Goal: Task Accomplishment & Management: Use online tool/utility

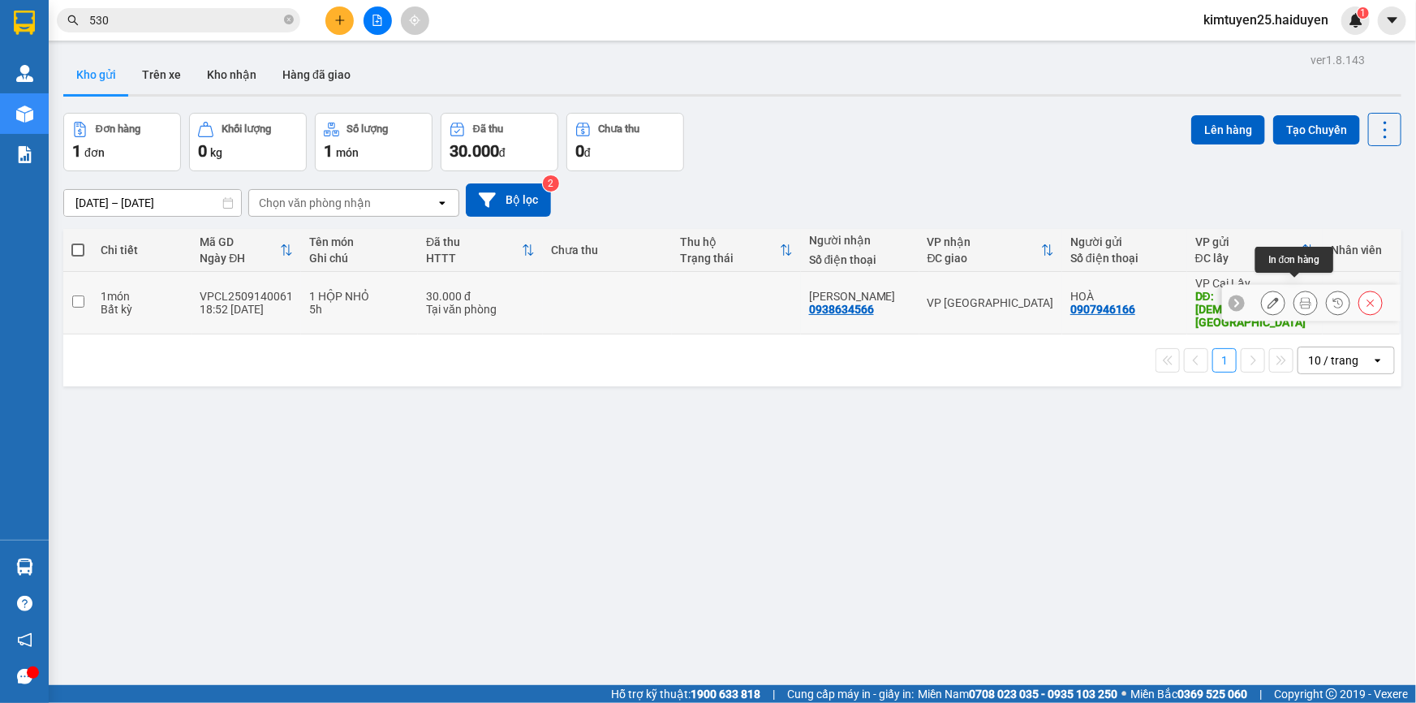
click at [1300, 297] on icon at bounding box center [1305, 302] width 11 height 11
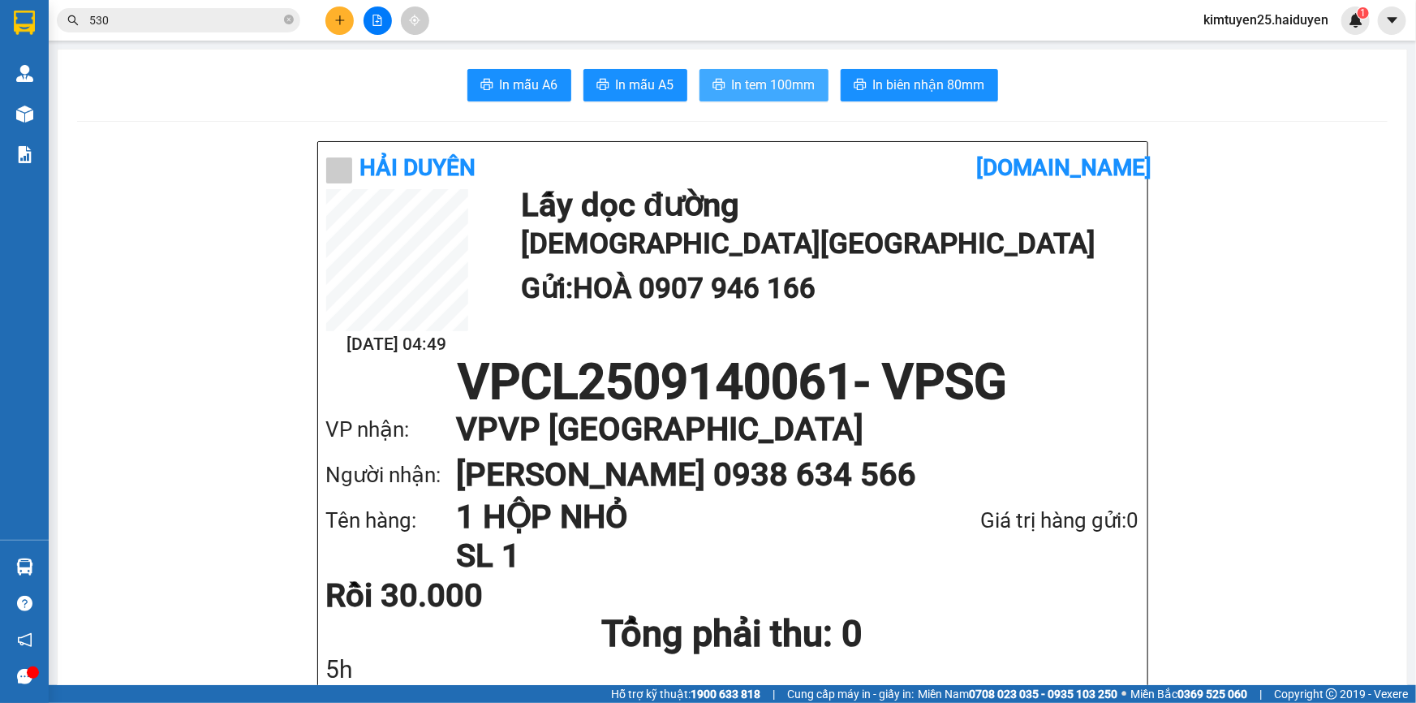
click at [747, 80] on span "In tem 100mm" at bounding box center [774, 85] width 84 height 20
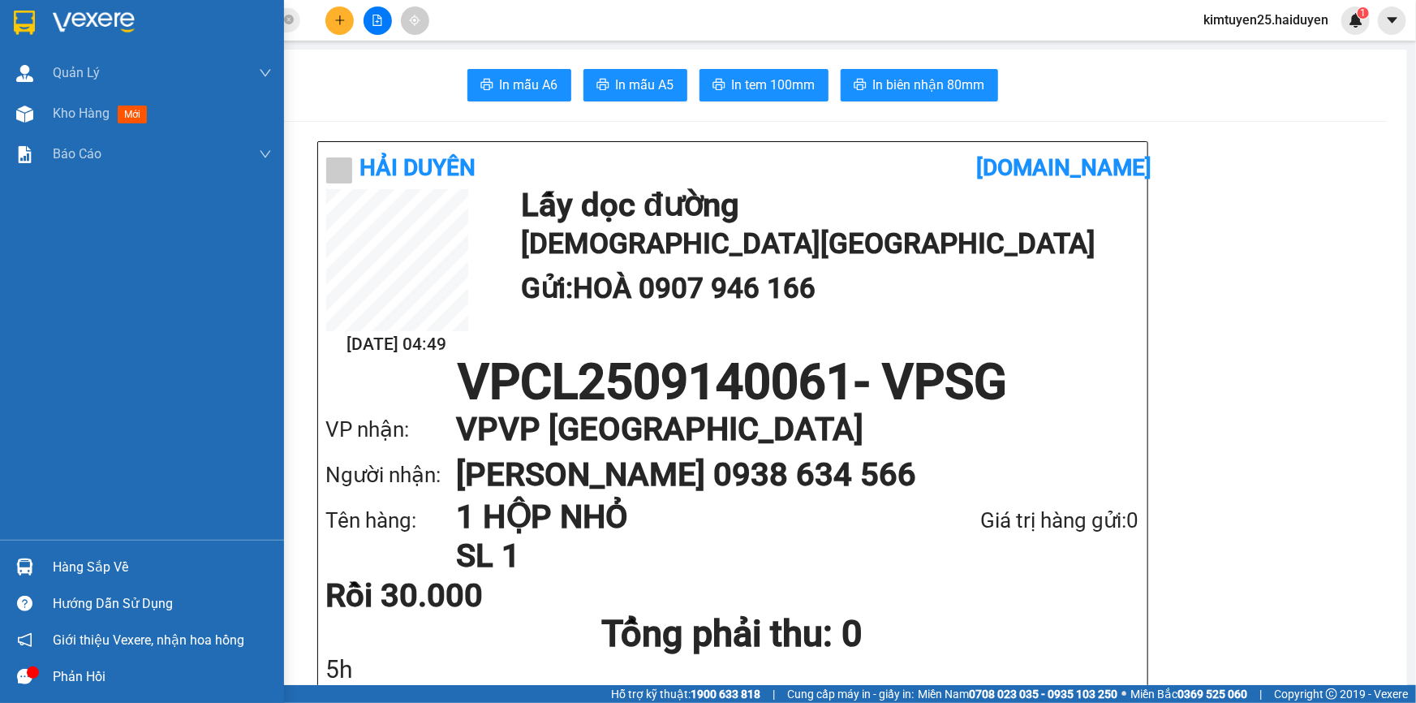
drag, startPoint x: 37, startPoint y: 123, endPoint x: 1412, endPoint y: 229, distance: 1378.7
click at [41, 122] on div "Kho hàng mới" at bounding box center [142, 113] width 284 height 41
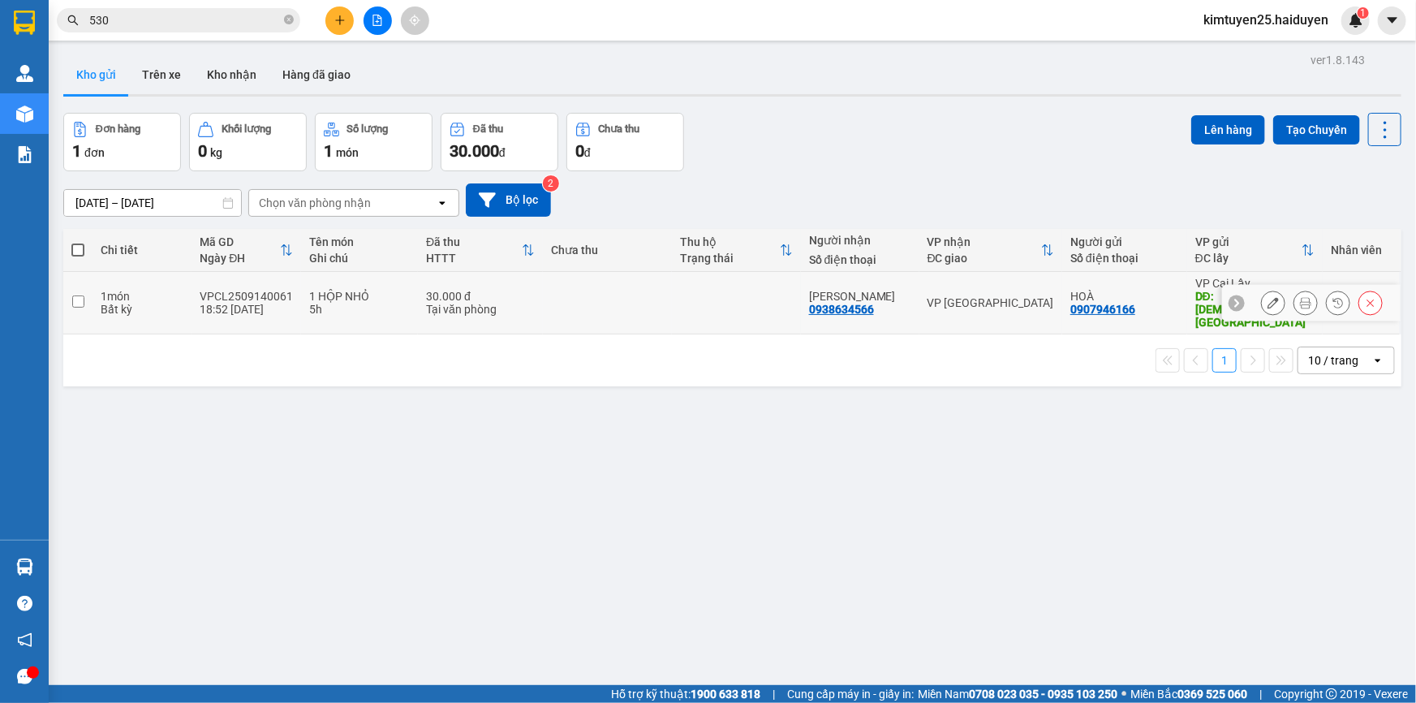
click at [672, 288] on td at bounding box center [607, 303] width 129 height 62
checkbox input "true"
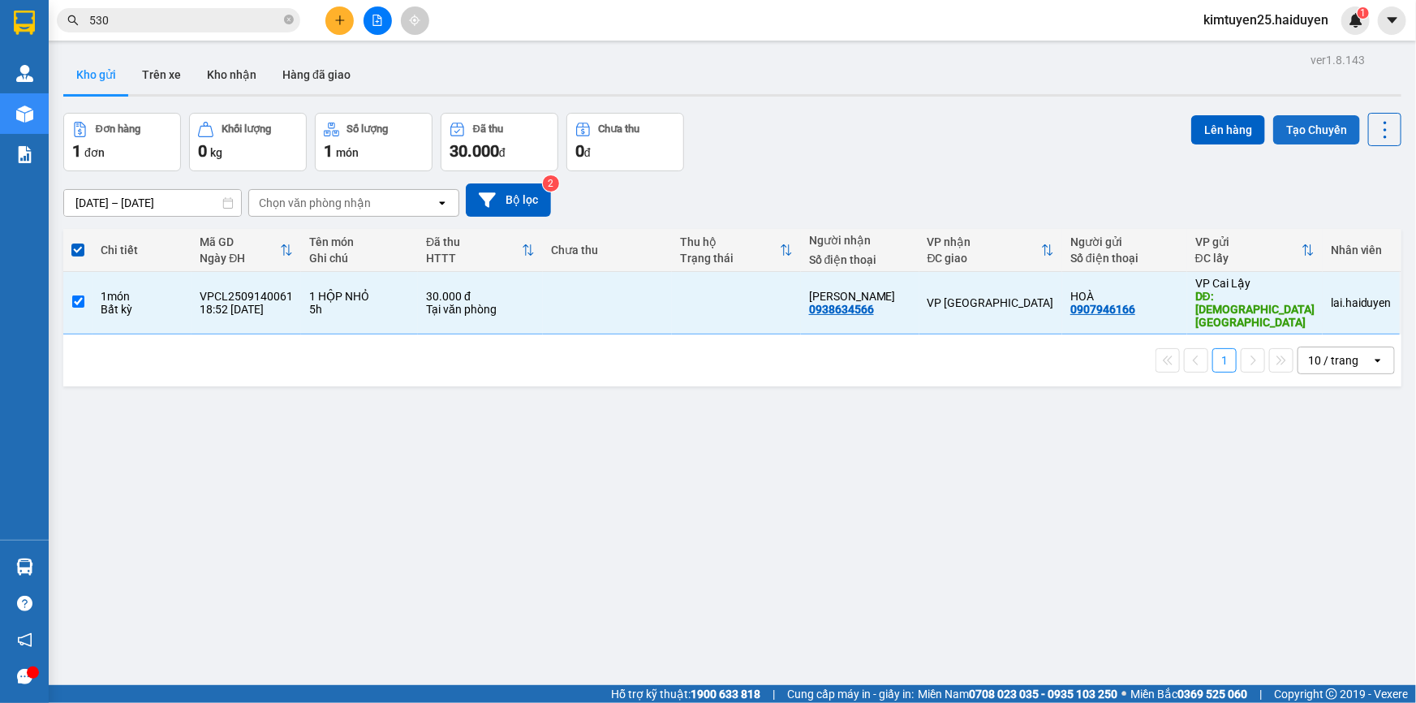
click at [1278, 124] on button "Tạo Chuyến" at bounding box center [1316, 129] width 87 height 29
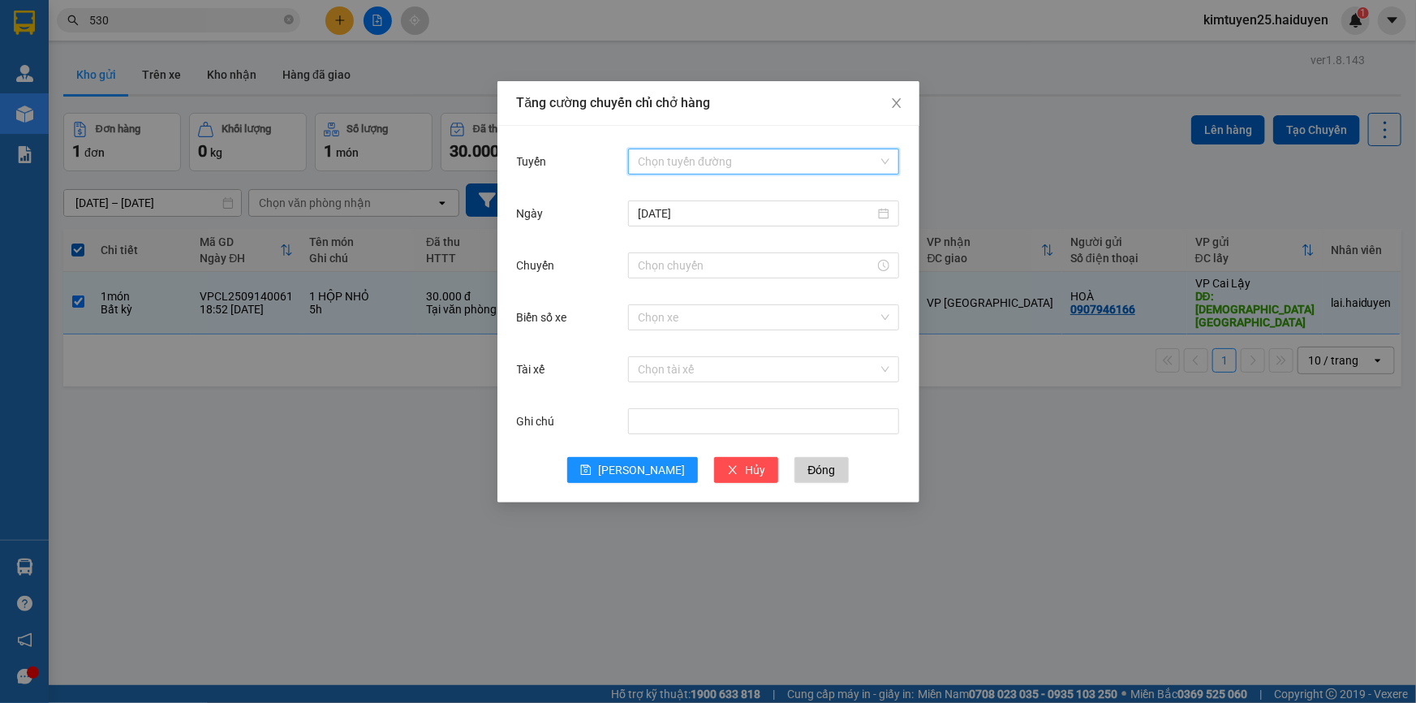
click at [688, 157] on input "Tuyến" at bounding box center [758, 161] width 240 height 24
click at [674, 213] on div "Cái Bè - [GEOGRAPHIC_DATA]" at bounding box center [764, 220] width 252 height 18
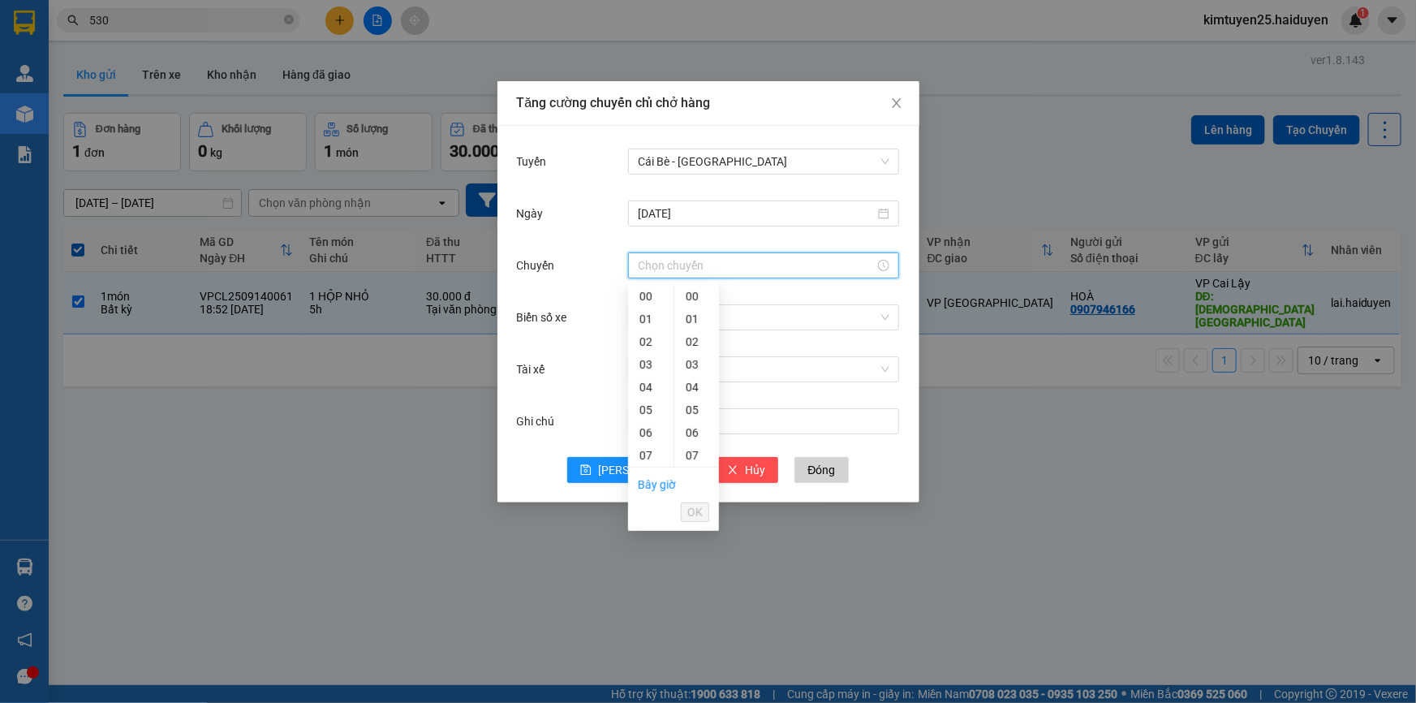
click at [647, 265] on input "Chuyến" at bounding box center [756, 265] width 237 height 18
click at [653, 385] on div "04" at bounding box center [650, 387] width 45 height 23
click at [695, 430] on div "33" at bounding box center [696, 422] width 45 height 23
type input "04:33"
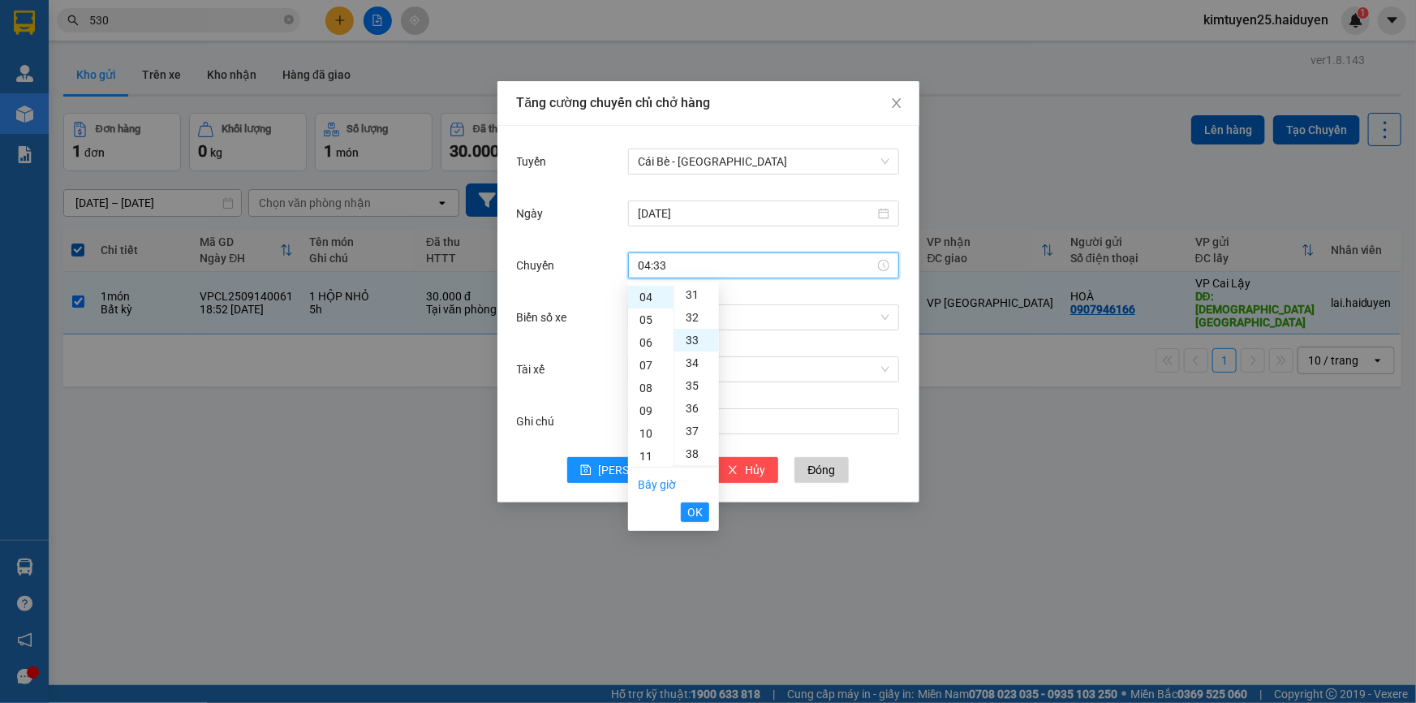
scroll to position [749, 0]
click at [703, 519] on button "OK" at bounding box center [695, 511] width 28 height 19
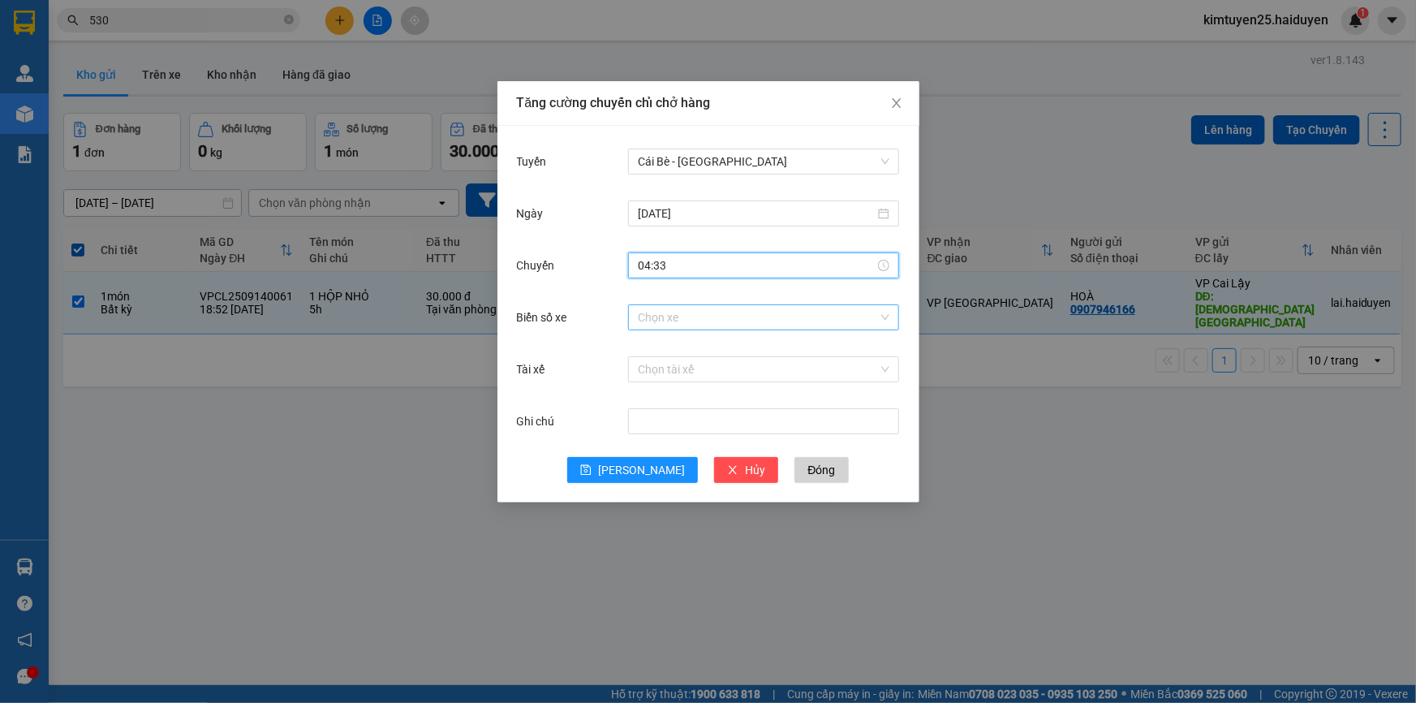
click at [781, 311] on input "Biển số xe" at bounding box center [758, 317] width 240 height 24
click at [605, 333] on div "Biển số xe Chọn xe" at bounding box center [708, 327] width 383 height 52
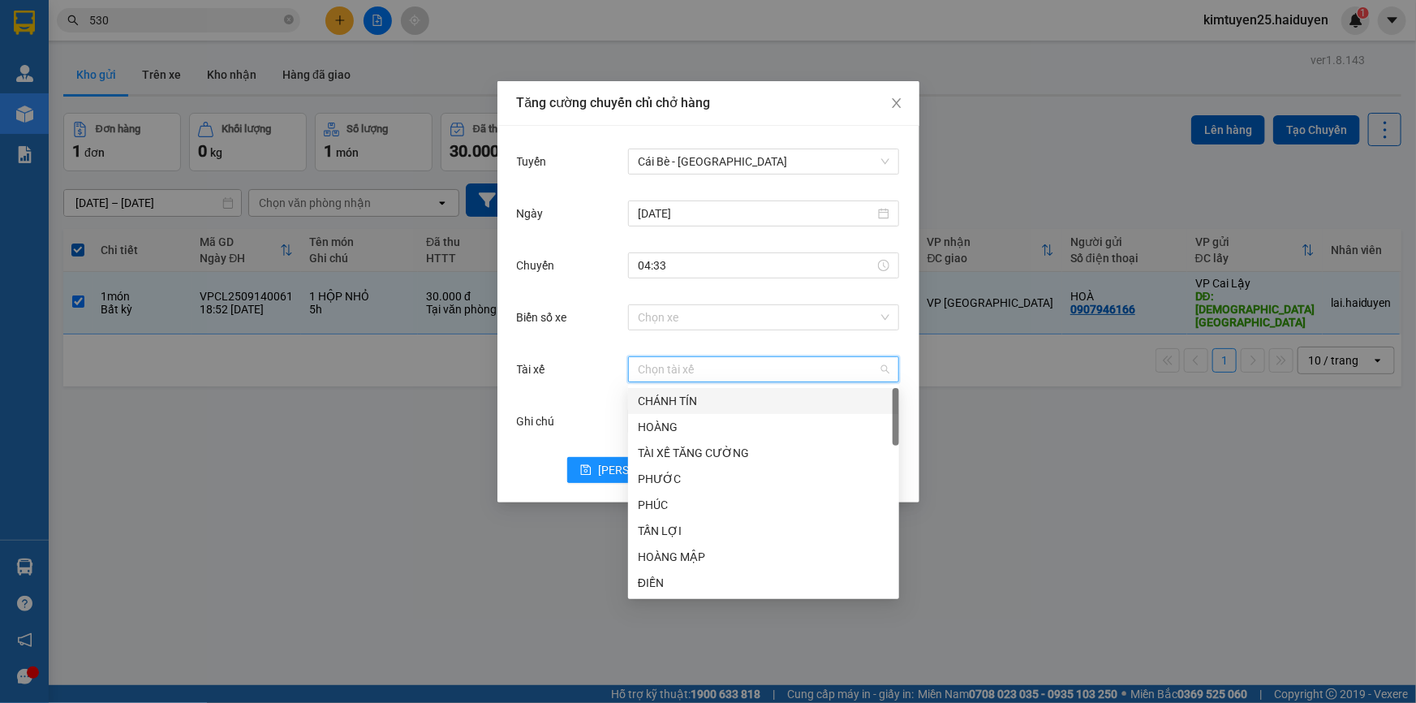
click at [654, 379] on input "Tài xế" at bounding box center [758, 369] width 240 height 24
type input "TR"
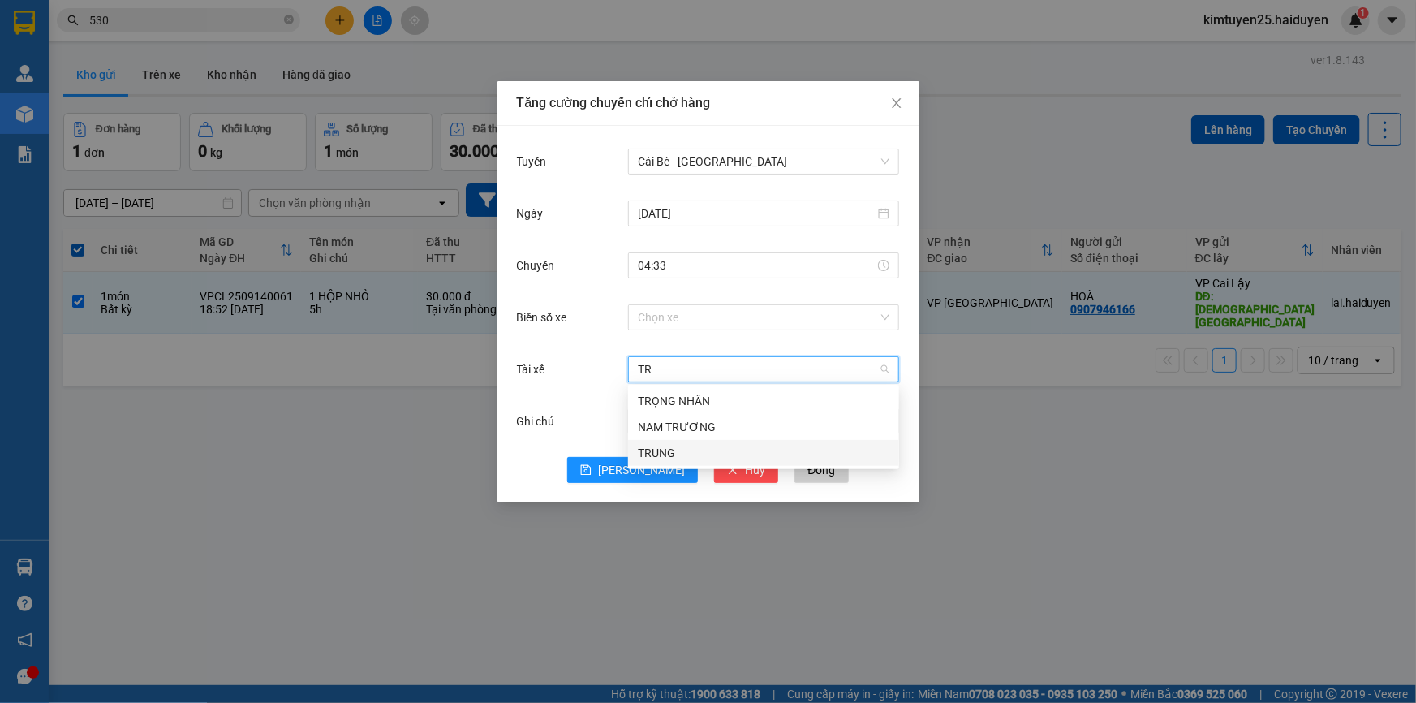
click at [638, 454] on div "TRUNG" at bounding box center [764, 453] width 252 height 18
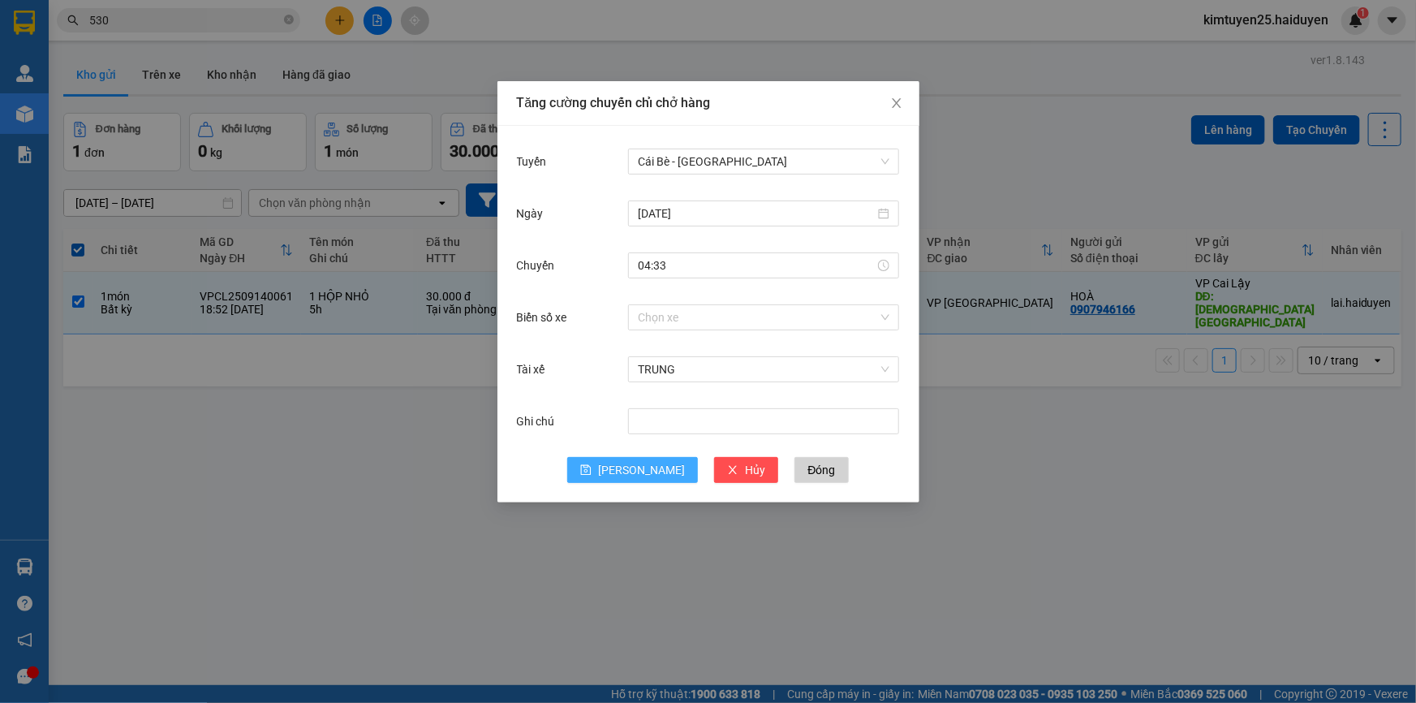
click at [592, 466] on icon "save" at bounding box center [585, 469] width 11 height 11
drag, startPoint x: 796, startPoint y: 467, endPoint x: 816, endPoint y: 494, distance: 33.1
click at [816, 494] on div "Tuyến Cái Bè - [GEOGRAPHIC_DATA] [DATE] Chuyến 04:33 Biển số xe Chọn xe Tài xế …" at bounding box center [708, 314] width 422 height 377
click at [736, 214] on input "[DATE]" at bounding box center [756, 213] width 237 height 18
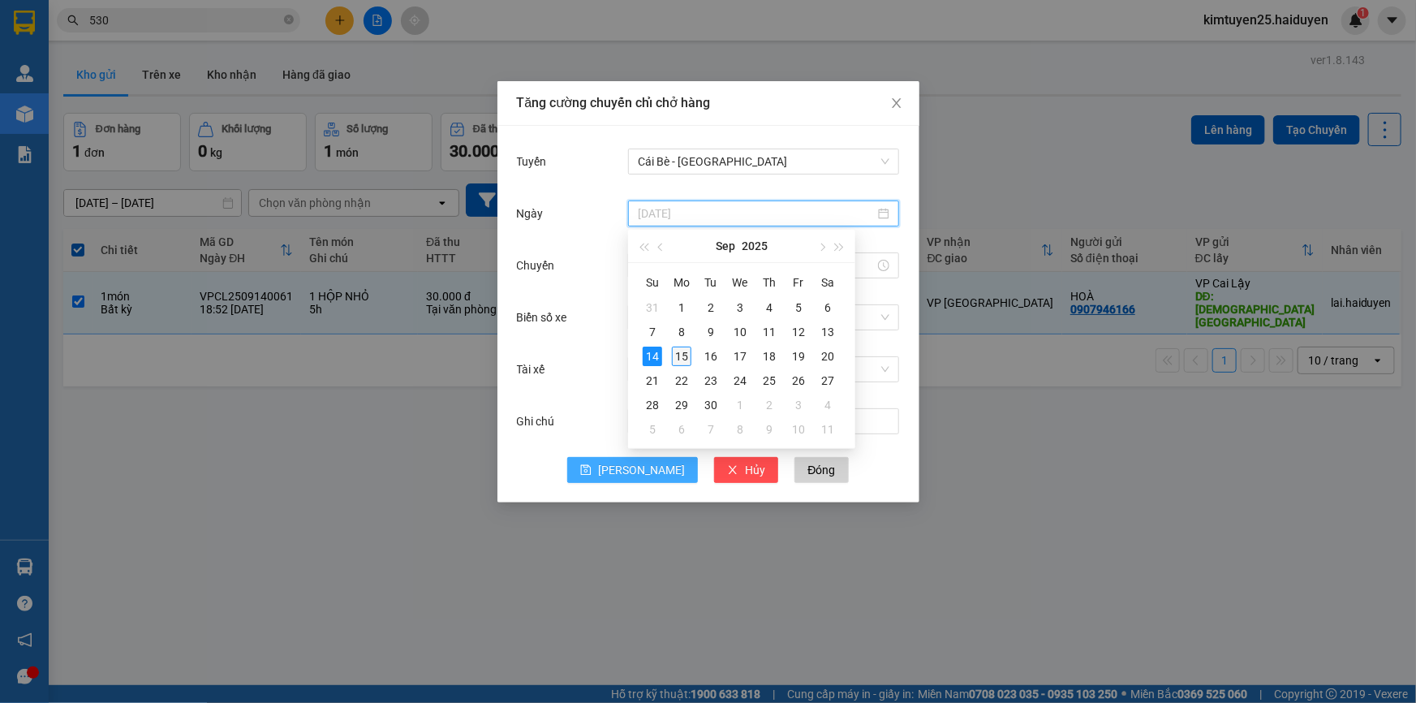
type input "[DATE]"
click at [684, 347] on div "15" at bounding box center [681, 356] width 19 height 19
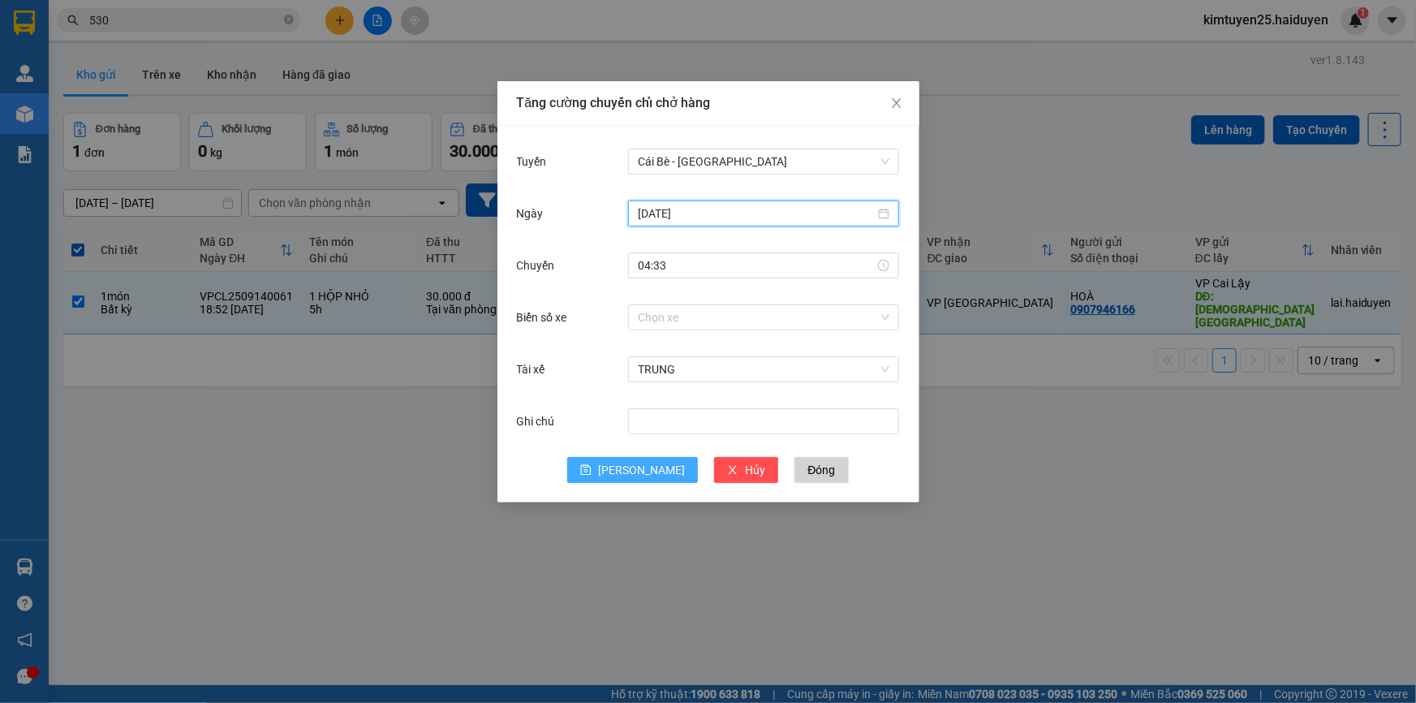
click at [633, 471] on span "[PERSON_NAME]" at bounding box center [641, 470] width 87 height 18
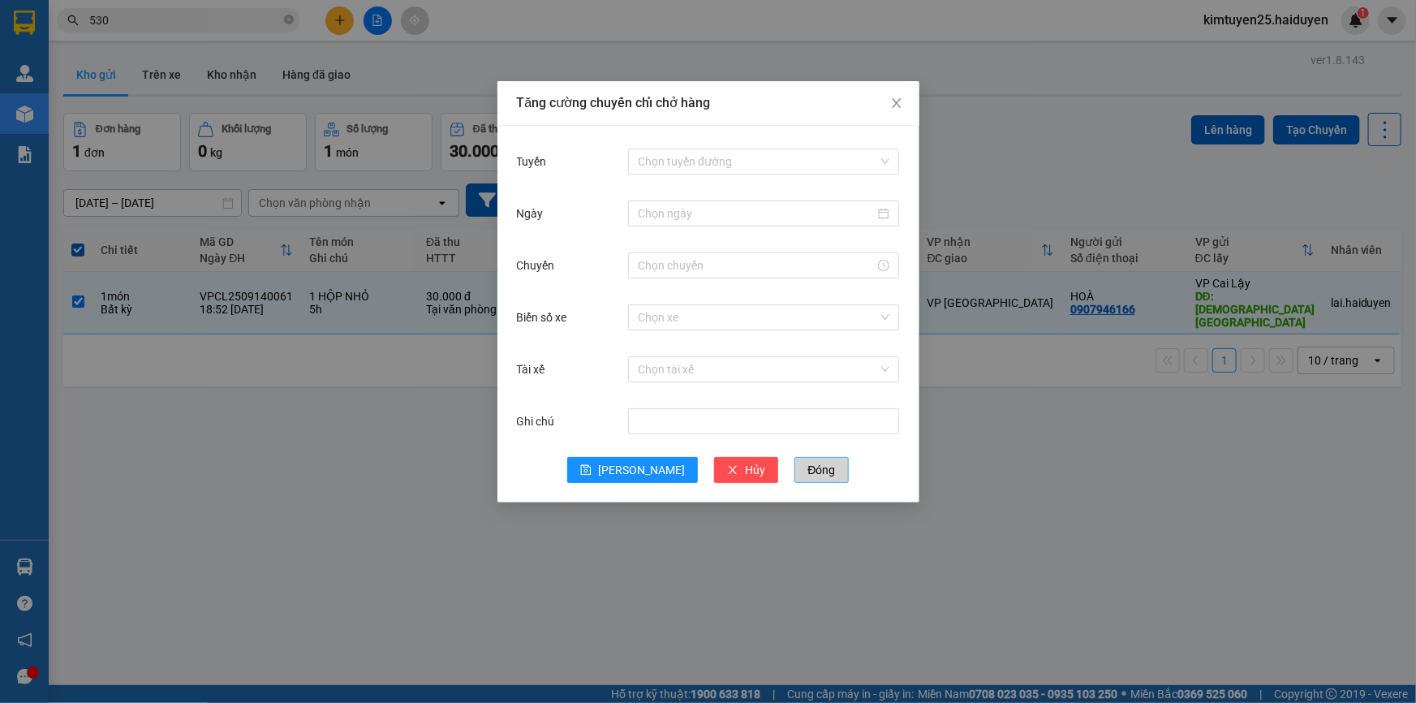
click at [807, 476] on span "Đóng" at bounding box center [821, 470] width 28 height 18
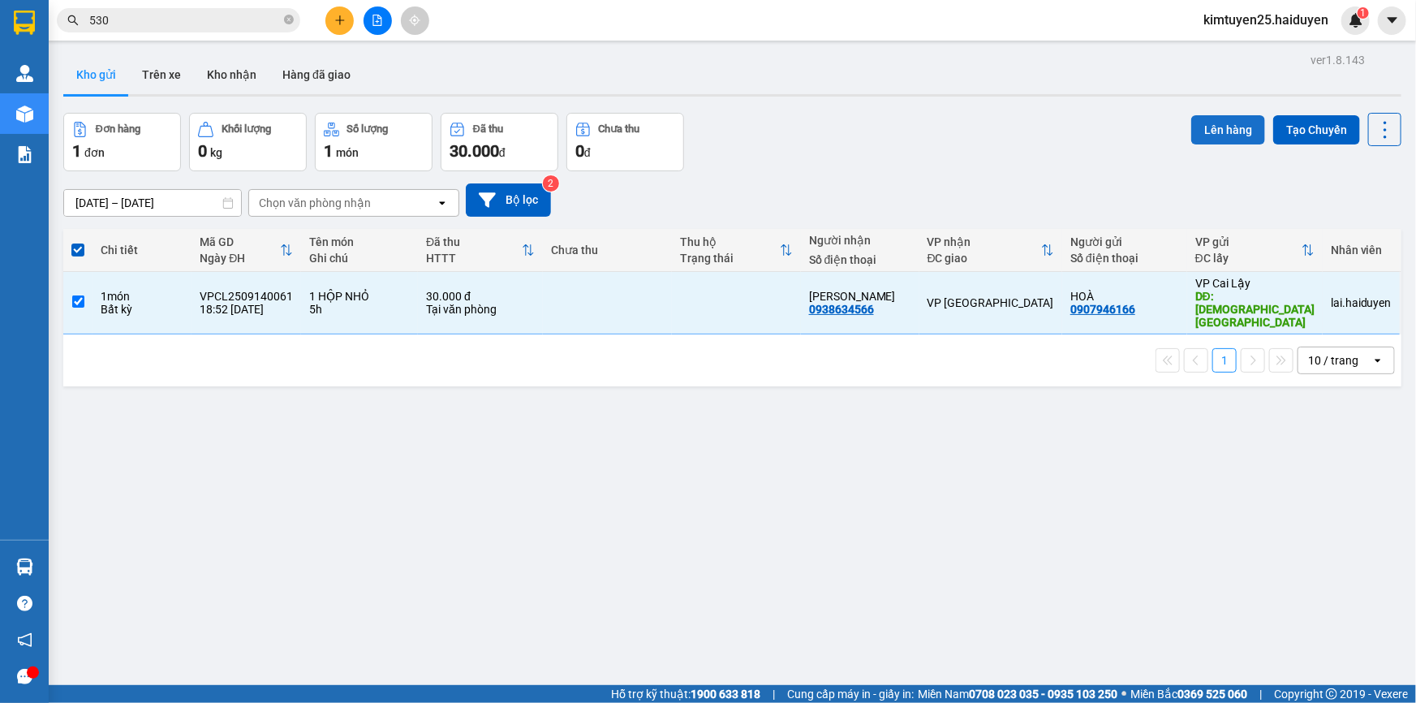
click at [1237, 132] on button "Lên hàng" at bounding box center [1228, 129] width 74 height 29
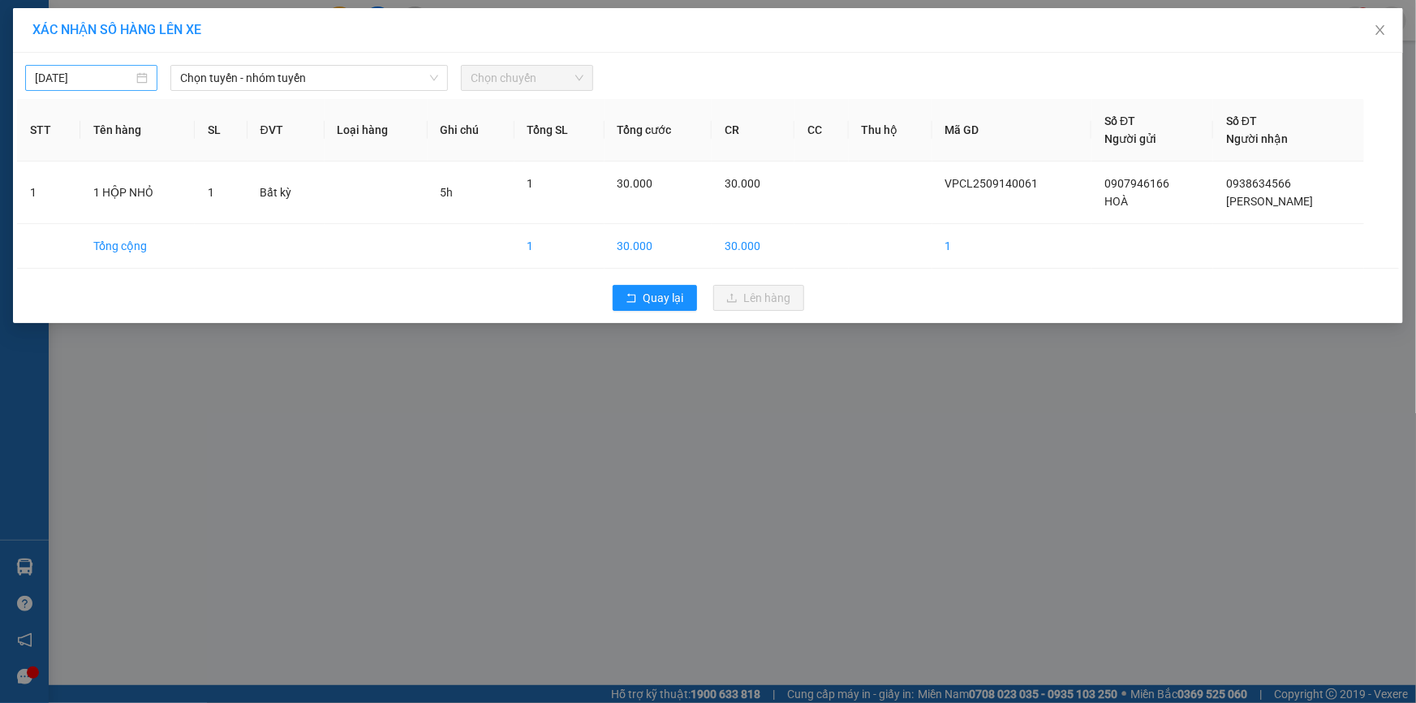
click at [111, 81] on input "[DATE]" at bounding box center [84, 78] width 98 height 18
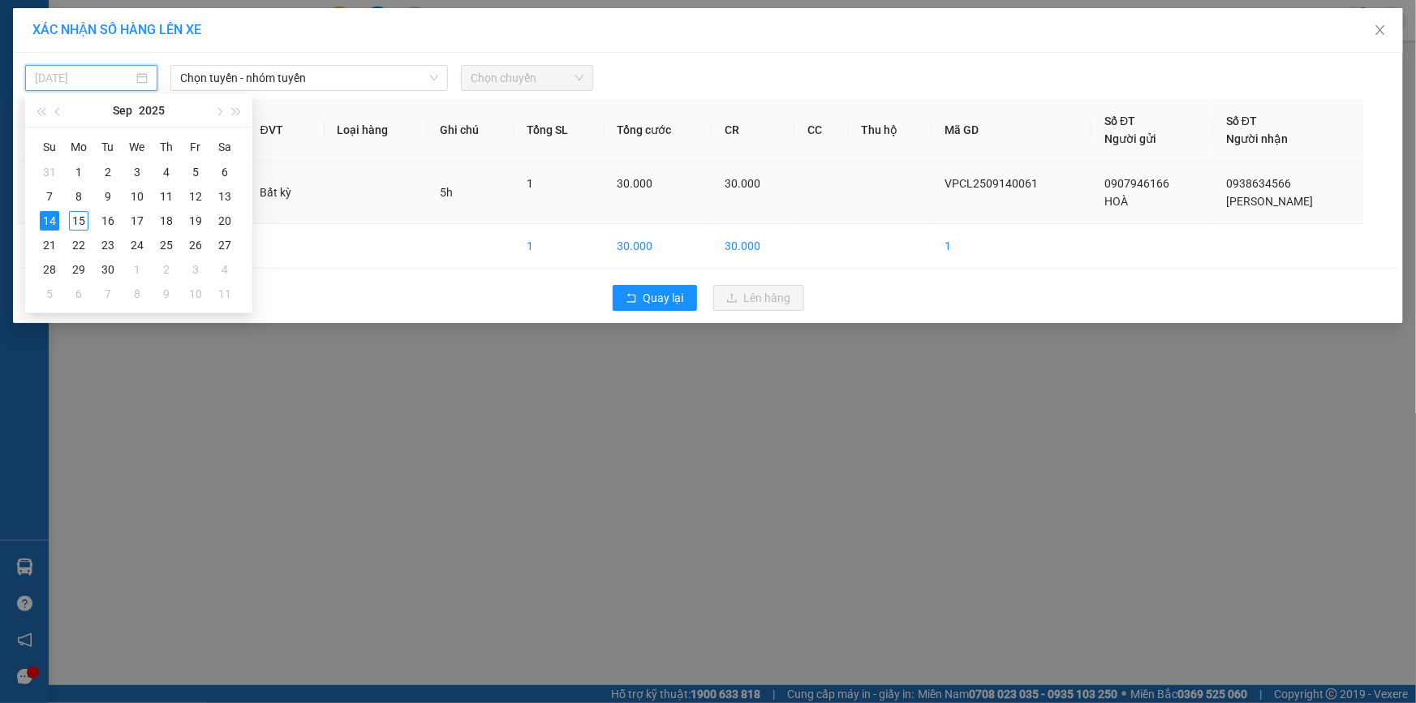
drag, startPoint x: 76, startPoint y: 222, endPoint x: 106, endPoint y: 170, distance: 59.3
click at [75, 222] on div "15" at bounding box center [78, 220] width 19 height 19
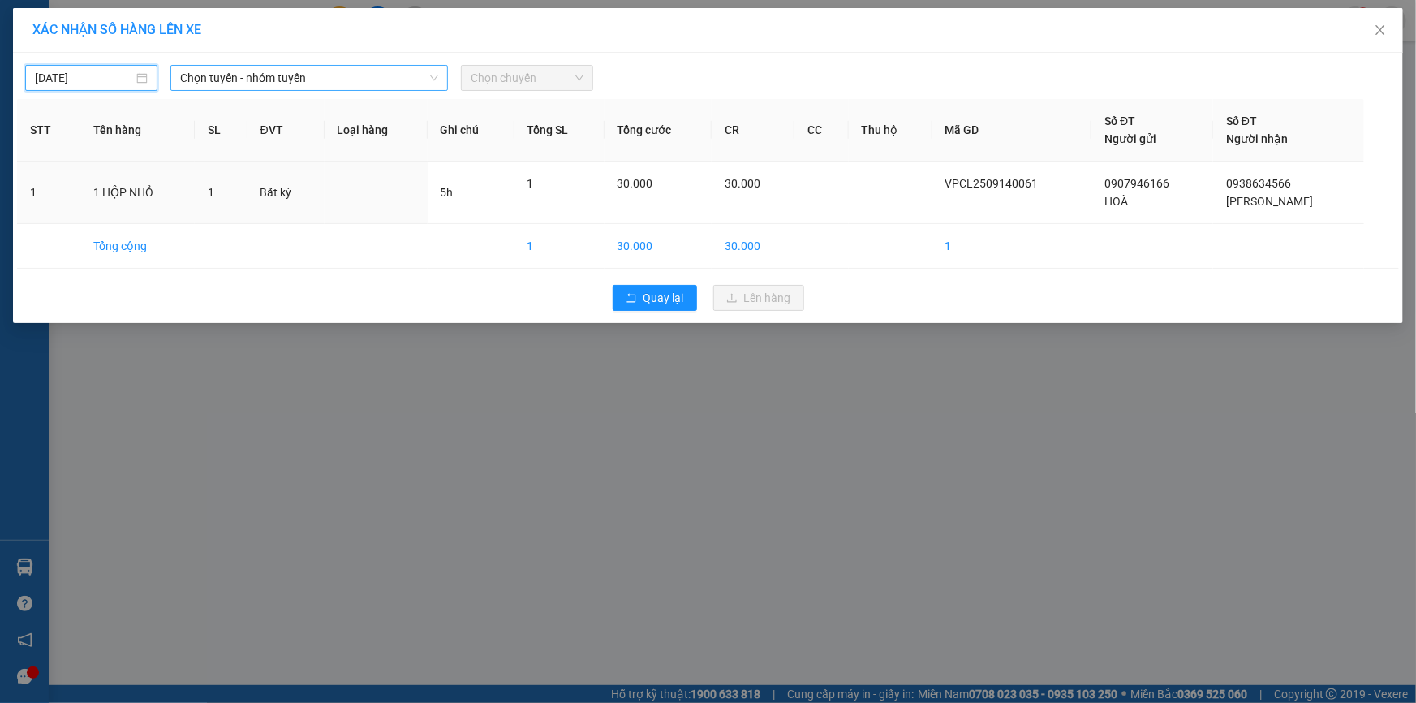
type input "[DATE]"
click at [201, 73] on span "Chọn tuyến - nhóm tuyến" at bounding box center [309, 78] width 258 height 24
click at [237, 85] on span "Chọn tuyến - nhóm tuyến" at bounding box center [309, 78] width 258 height 24
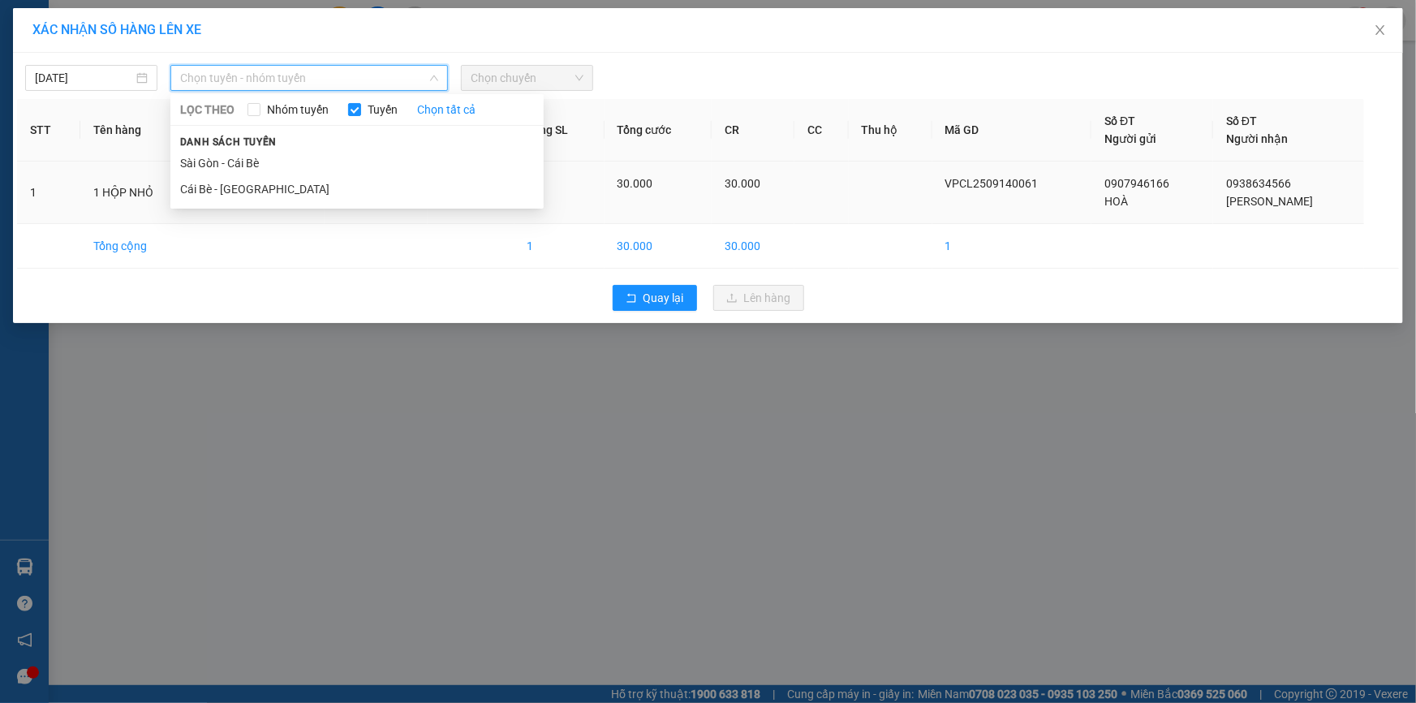
click at [239, 188] on li "Cái Bè - [GEOGRAPHIC_DATA]" at bounding box center [356, 189] width 373 height 26
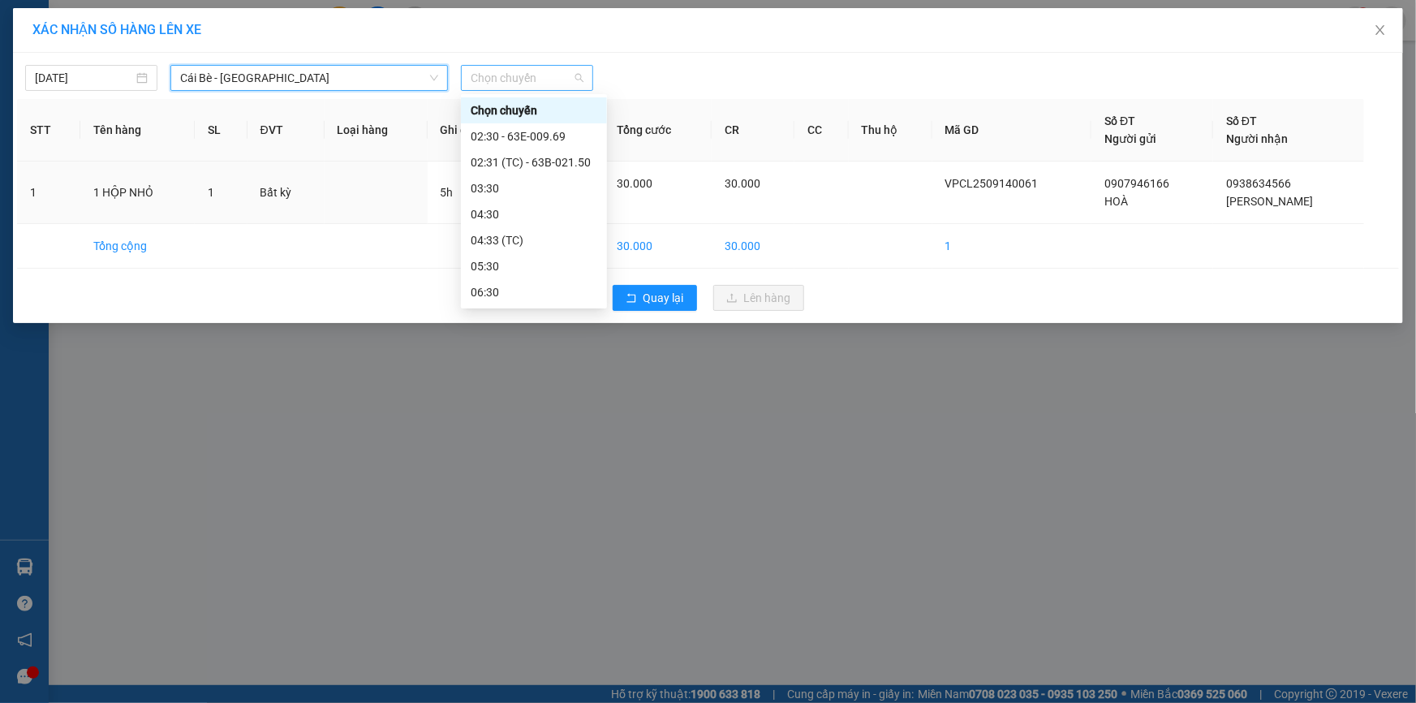
click at [550, 73] on span "Chọn chuyến" at bounding box center [527, 78] width 113 height 24
click at [540, 239] on div "04:33 (TC)" at bounding box center [534, 240] width 127 height 18
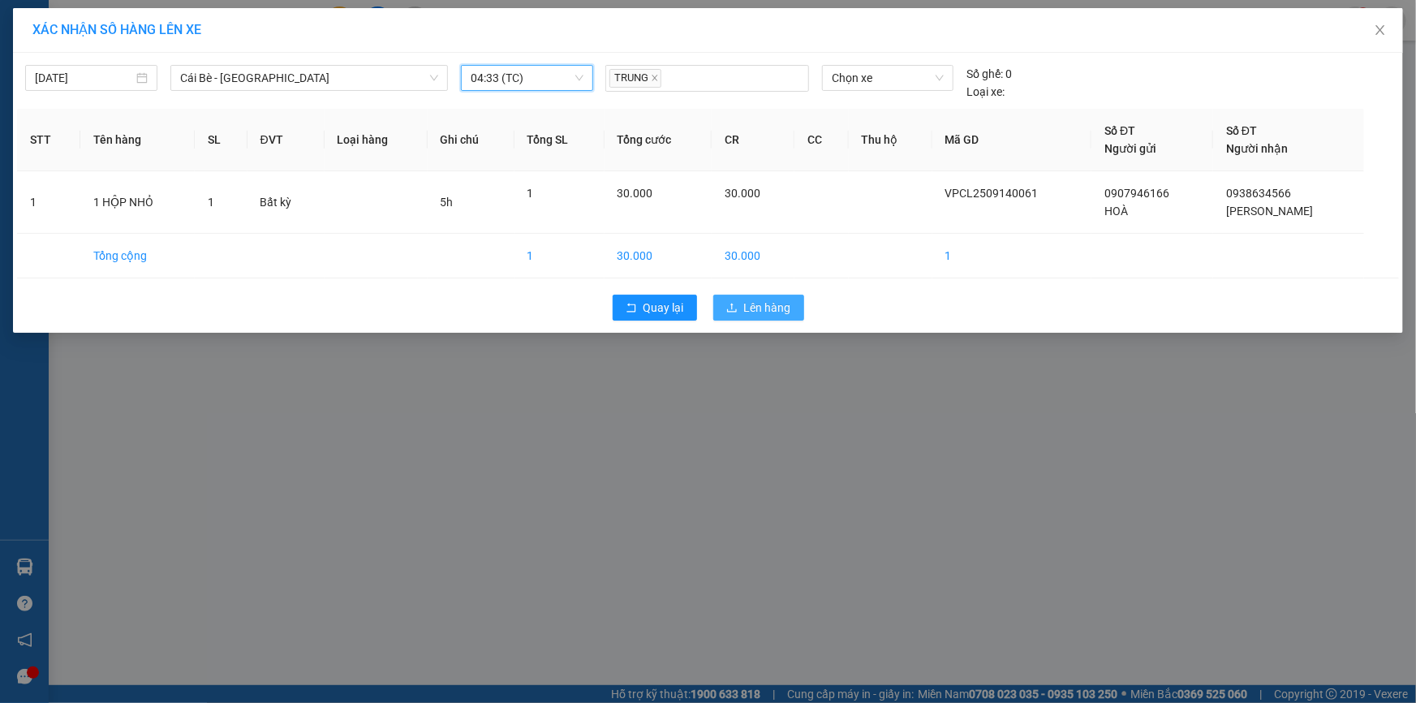
click at [769, 303] on span "Lên hàng" at bounding box center [767, 308] width 47 height 18
